Goal: Task Accomplishment & Management: Complete application form

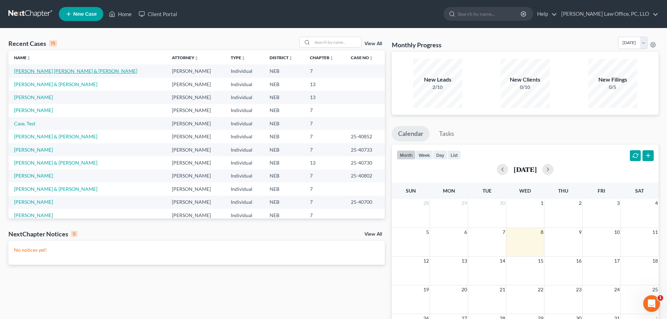
click at [77, 72] on link "[PERSON_NAME] [PERSON_NAME] & [PERSON_NAME]" at bounding box center [75, 71] width 123 height 6
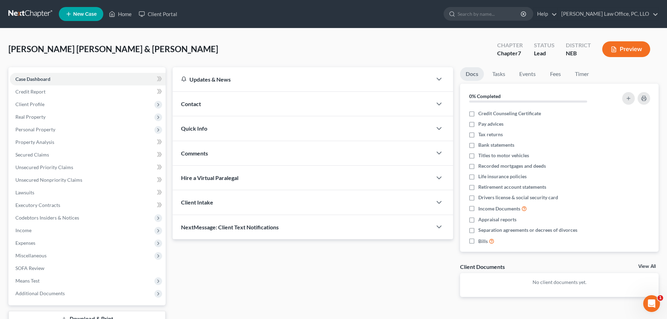
scroll to position [53, 0]
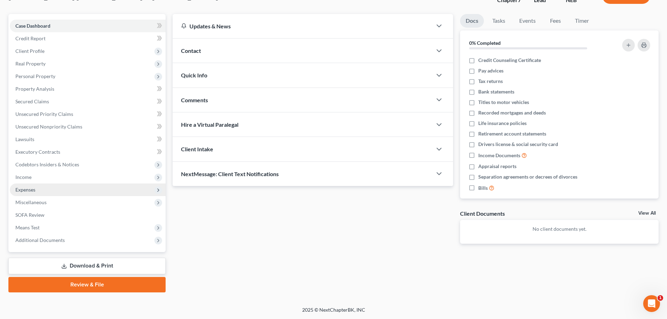
click at [36, 189] on span "Expenses" at bounding box center [88, 189] width 156 height 13
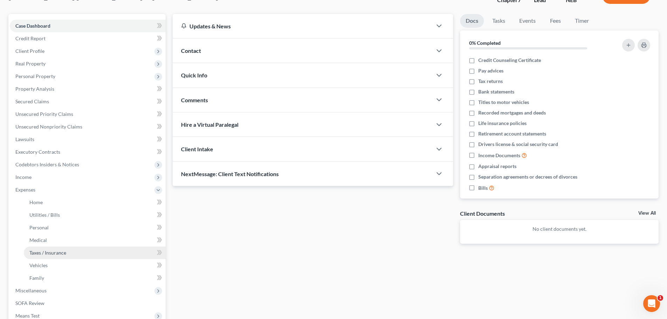
click at [53, 251] on span "Taxes / Insurance" at bounding box center [47, 253] width 37 height 6
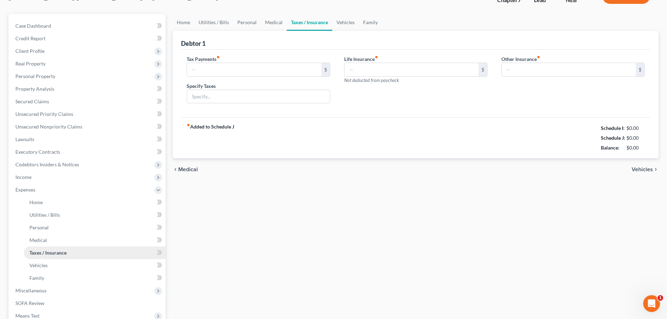
scroll to position [5, 0]
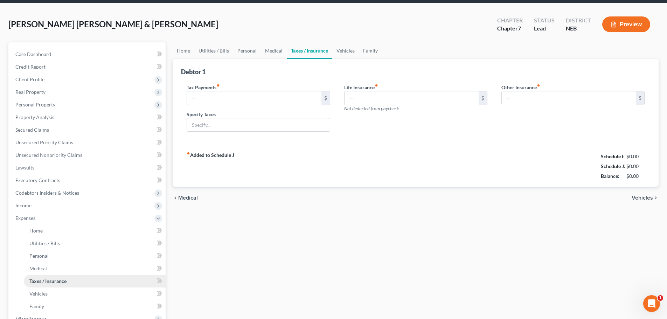
type input "25.00"
type input "vehicle taxes/approx."
type input "6.95"
type input "85.00"
type input "Legal Insurance $59 and Umbrella Insurance Policy $26"
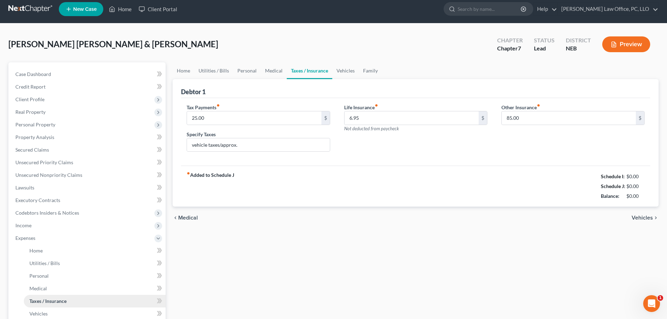
scroll to position [0, 0]
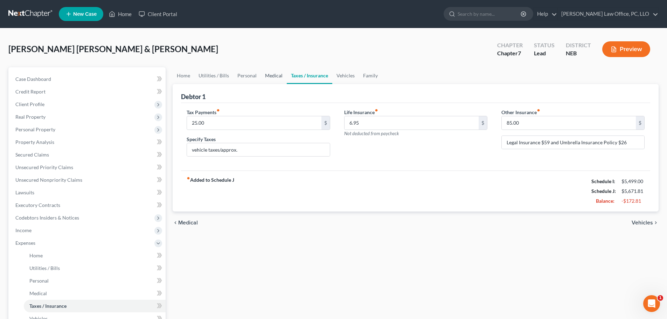
click at [274, 74] on link "Medical" at bounding box center [274, 75] width 26 height 17
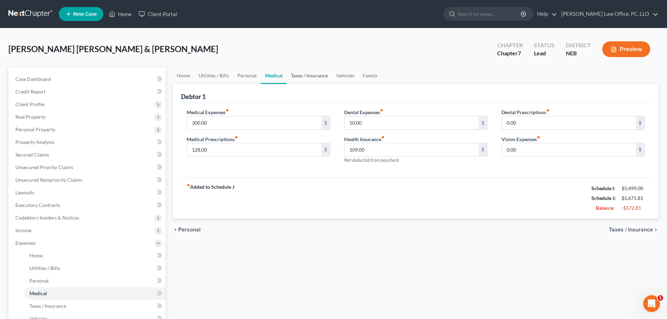
click at [316, 73] on link "Taxes / Insurance" at bounding box center [309, 75] width 45 height 17
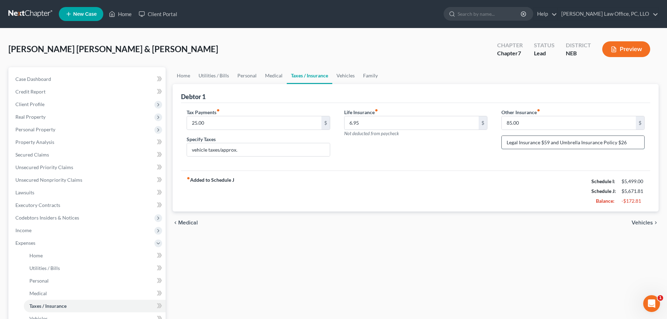
click at [549, 142] on input "Legal Insurance $59 and Umbrella Insurance Policy $26" at bounding box center [573, 142] width 143 height 13
type input "154"
click at [548, 143] on input "Legal Insurance $59 and Umbrella Insurance Policy $26" at bounding box center [573, 142] width 143 height 13
type input "Legal Insurance $59, Umbrella Insurance Policy $26, and Hospital Rider/Indemnit…"
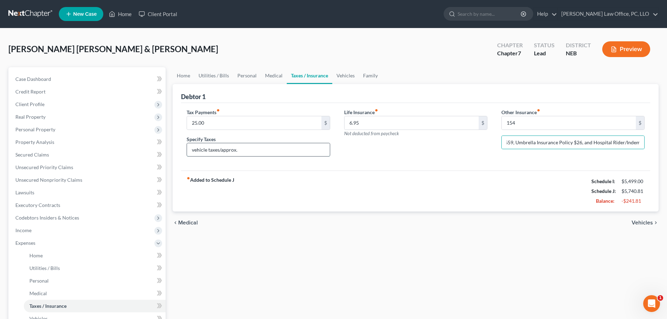
scroll to position [0, 0]
click at [244, 150] on input "vehicle taxes/approx." at bounding box center [258, 149] width 143 height 13
click at [347, 72] on link "Vehicles" at bounding box center [345, 75] width 27 height 17
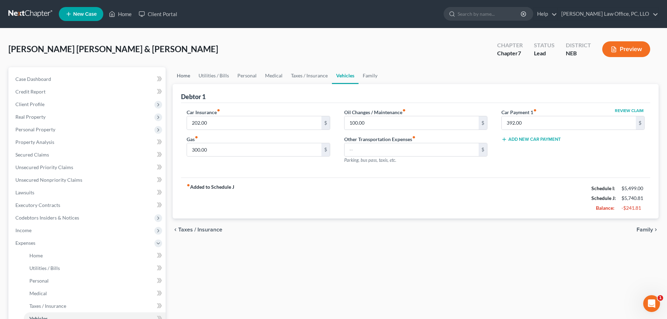
click at [184, 74] on link "Home" at bounding box center [184, 75] width 22 height 17
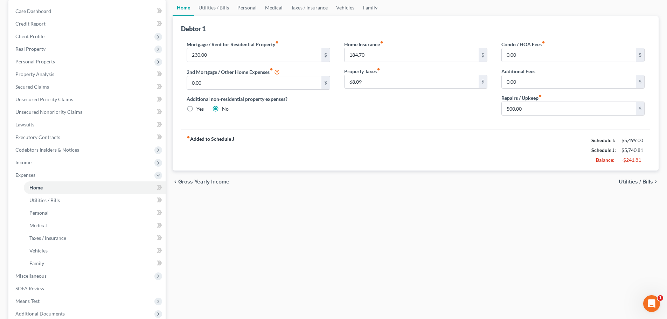
scroll to position [81, 0]
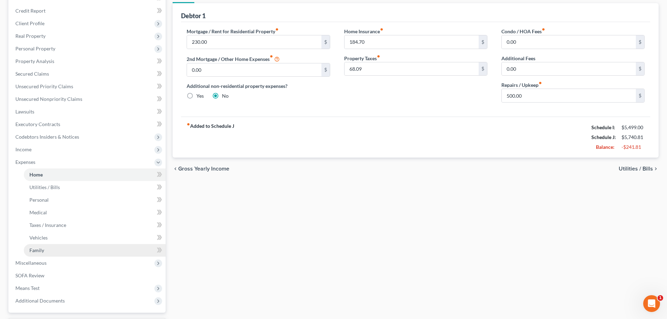
click at [51, 246] on link "Family" at bounding box center [95, 250] width 142 height 13
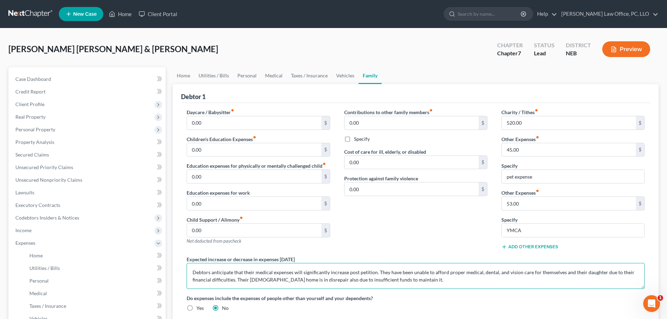
click at [430, 279] on textarea "Debtors anticipate that their medical expenses will significantly increase post…" at bounding box center [416, 276] width 458 height 26
drag, startPoint x: 411, startPoint y: 280, endPoint x: 486, endPoint y: 278, distance: 75.3
click at [544, 283] on textarea "Debtors anticipate that their medical expenses will significantly increase post…" at bounding box center [416, 276] width 458 height 26
click at [236, 278] on textarea "Debtors anticipate that their medical expenses will significantly increase post…" at bounding box center [416, 276] width 458 height 26
paste textarea "Debtor is 72 and needs [MEDICAL_DATA] and [MEDICAL_DATA]."
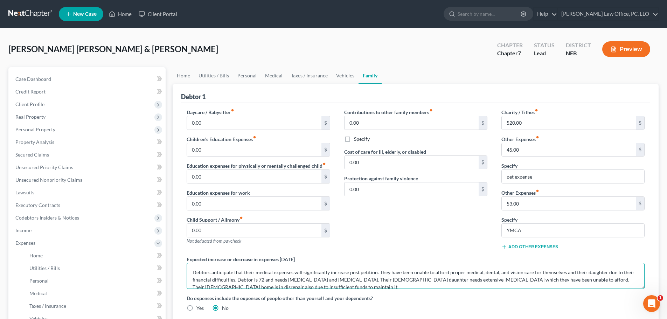
drag, startPoint x: 272, startPoint y: 272, endPoint x: 391, endPoint y: 312, distance: 124.8
click at [273, 272] on textarea "Debtors anticipate that their medical expenses will significantly increase post…" at bounding box center [416, 276] width 458 height 26
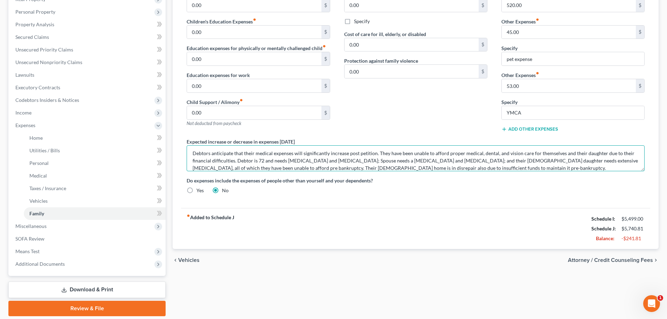
type textarea "Debtors anticipate that their medical expenses will significantly increase post…"
click at [613, 261] on span "Attorney / Credit Counseling Fees" at bounding box center [610, 260] width 85 height 6
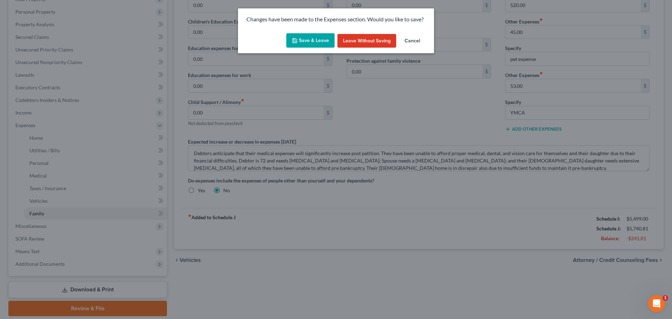
click at [316, 38] on button "Save & Leave" at bounding box center [310, 40] width 48 height 15
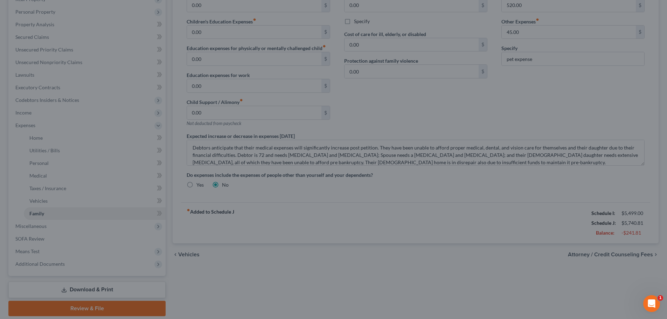
select select "0"
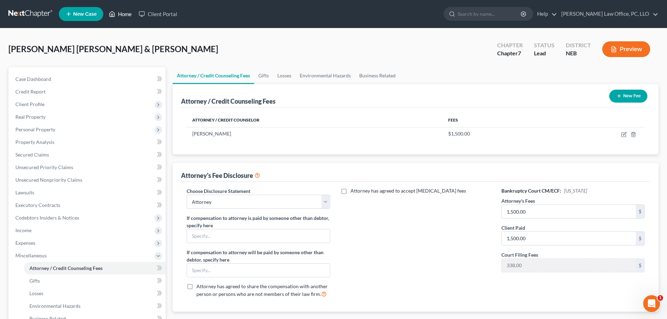
click at [122, 12] on link "Home" at bounding box center [120, 14] width 30 height 13
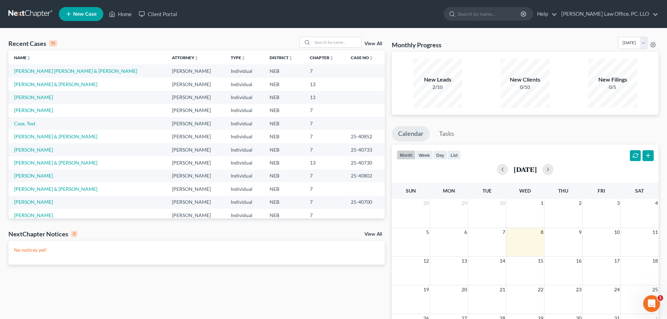
click at [103, 68] on td "[PERSON_NAME] [PERSON_NAME] & [PERSON_NAME]" at bounding box center [87, 70] width 158 height 13
click at [99, 69] on link "[PERSON_NAME] [PERSON_NAME] & [PERSON_NAME]" at bounding box center [75, 71] width 123 height 6
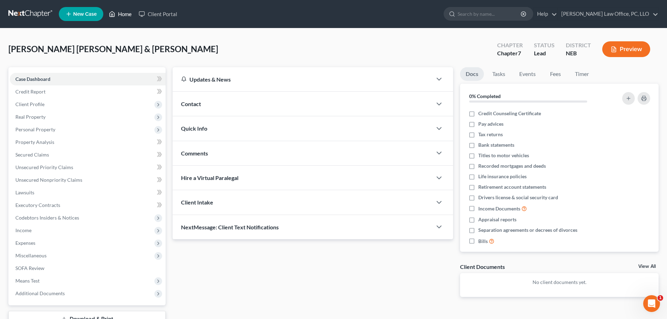
click at [127, 12] on link "Home" at bounding box center [120, 14] width 30 height 13
